Goal: Find specific page/section: Find specific page/section

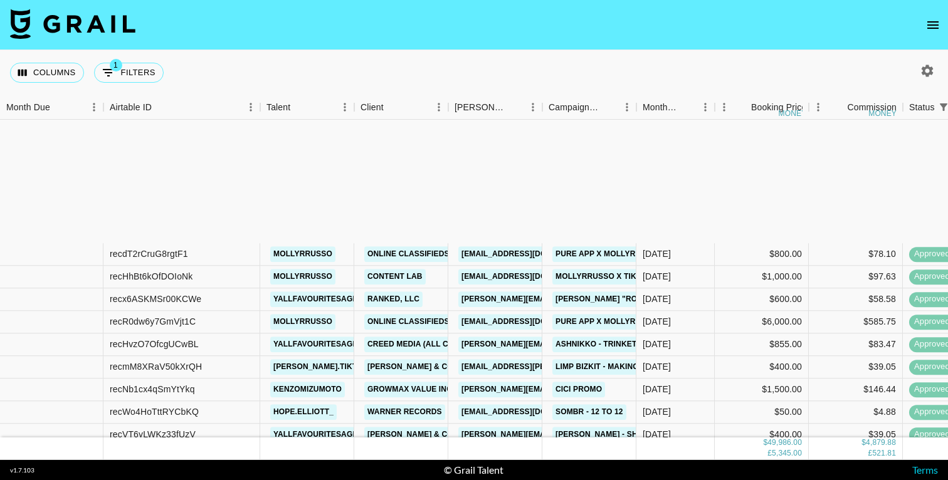
scroll to position [1169, 0]
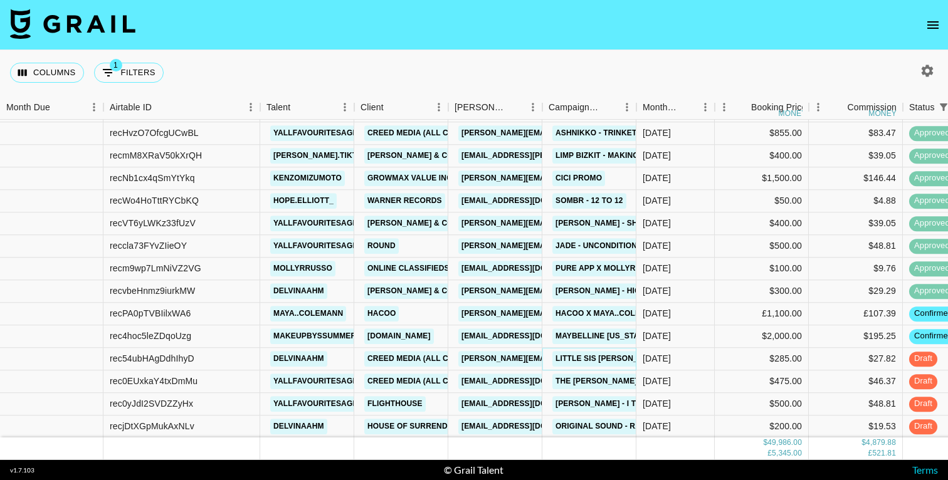
click at [596, 359] on link "Little Sis [PERSON_NAME] - What's It Gonna Take" at bounding box center [658, 359] width 212 height 16
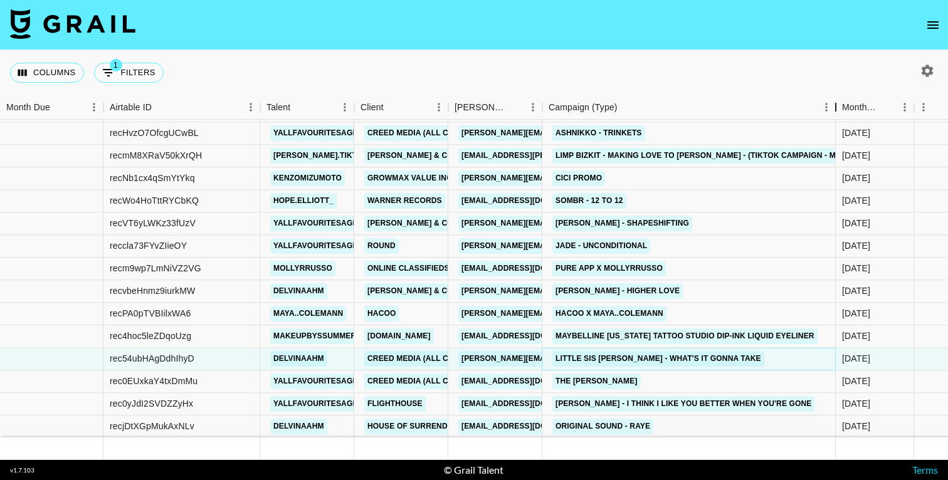
drag, startPoint x: 636, startPoint y: 106, endPoint x: 835, endPoint y: 107, distance: 199.4
click at [835, 107] on div "Campaign (Type)" at bounding box center [835, 107] width 15 height 24
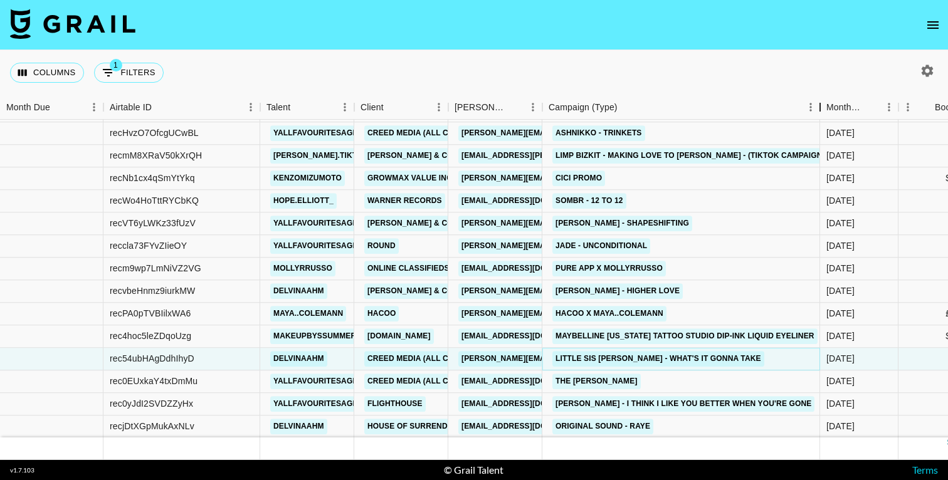
drag, startPoint x: 638, startPoint y: 110, endPoint x: 821, endPoint y: 110, distance: 183.7
click at [821, 110] on div "Campaign (Type)" at bounding box center [820, 107] width 15 height 24
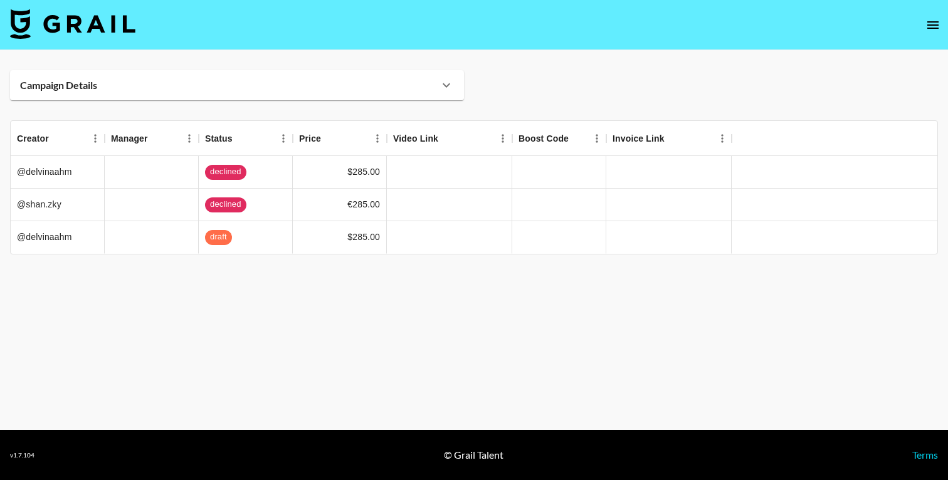
click at [435, 75] on div "Campaign Details" at bounding box center [237, 85] width 454 height 30
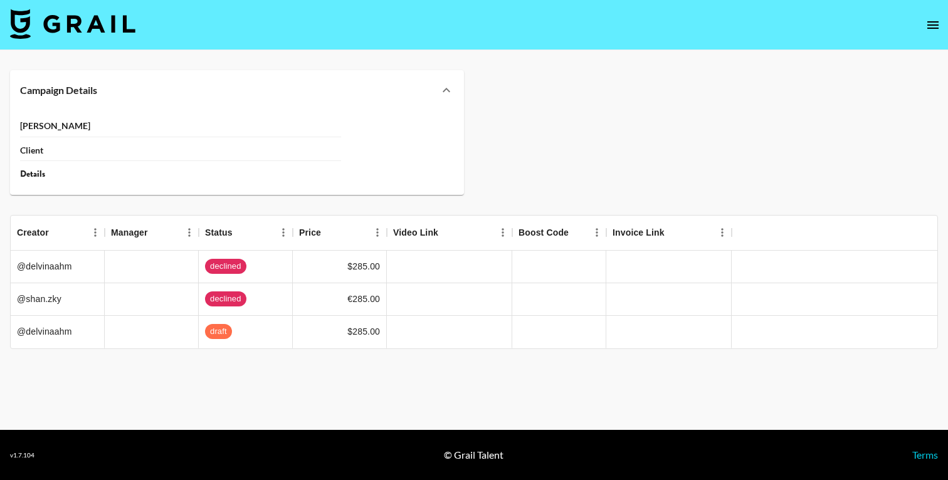
click at [438, 81] on div "Campaign Details" at bounding box center [237, 90] width 454 height 40
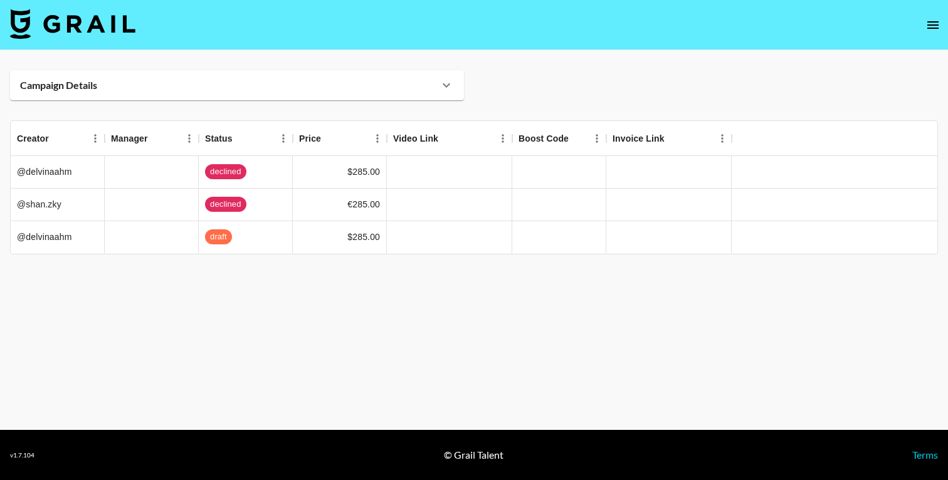
click at [438, 81] on div "Campaign Details" at bounding box center [229, 85] width 419 height 13
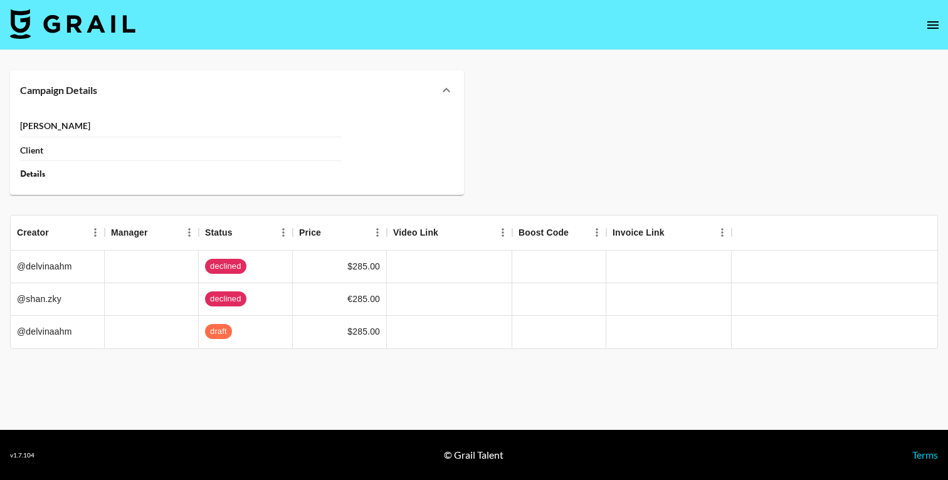
click at [438, 81] on div "Campaign Details" at bounding box center [237, 90] width 454 height 40
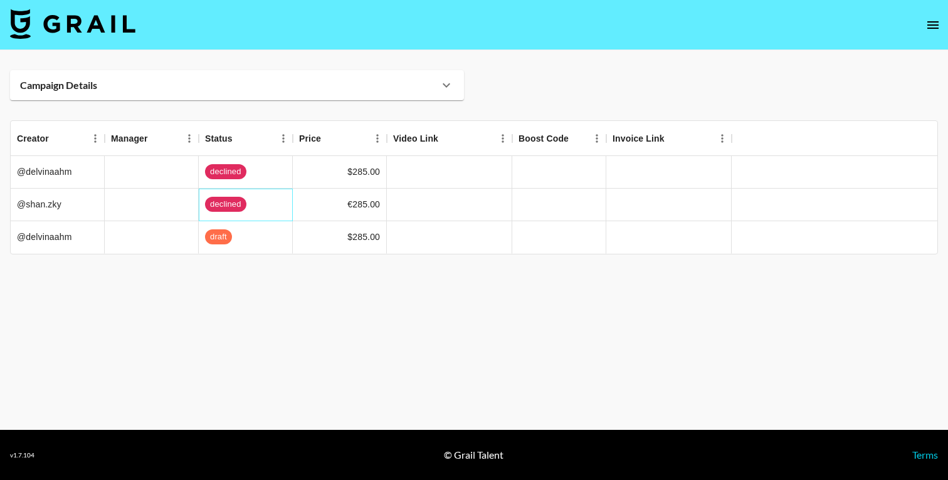
click at [235, 201] on span "declined" at bounding box center [225, 205] width 41 height 12
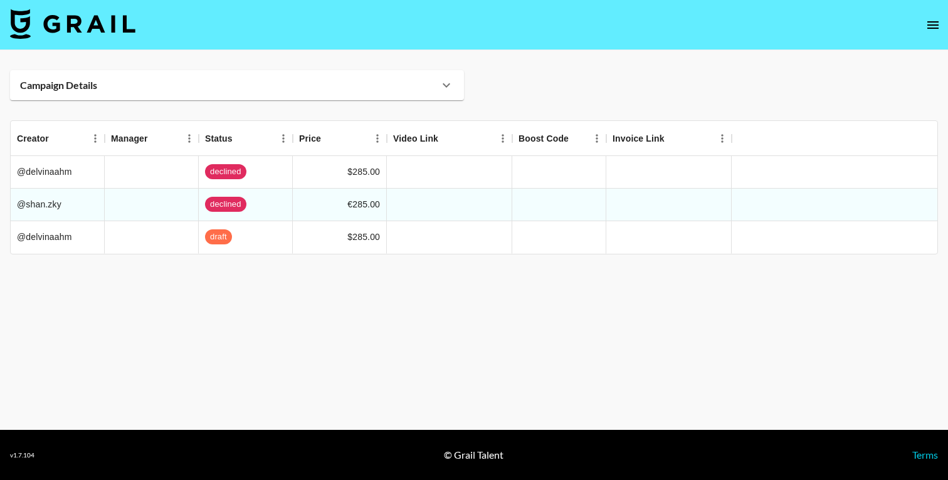
click at [241, 283] on main "Campaign Details Booker Client Details Creator Manager Status Price Video Link …" at bounding box center [474, 240] width 948 height 380
